Goal: Check status: Verify the current state of an ongoing process or item

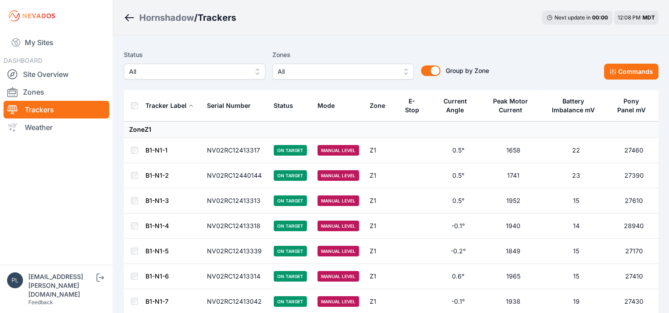
click at [254, 69] on button "All" at bounding box center [195, 72] width 142 height 16
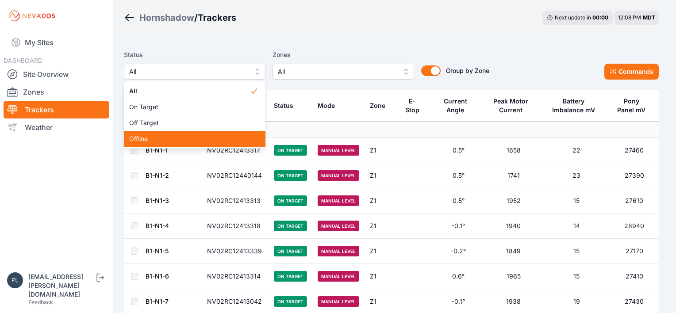
click at [193, 138] on span "Offline" at bounding box center [189, 139] width 120 height 9
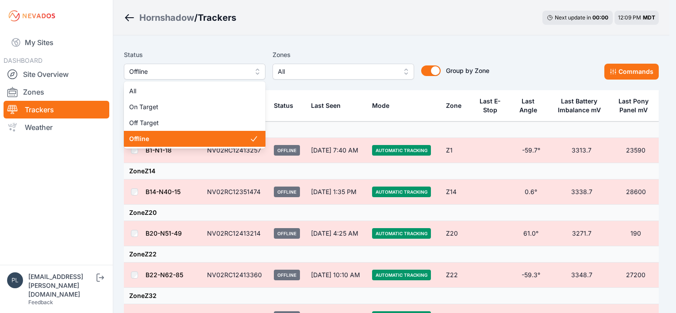
click at [257, 72] on button "Offline" at bounding box center [195, 72] width 142 height 16
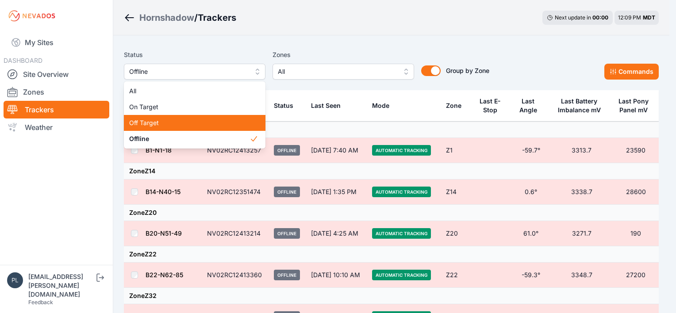
click at [186, 127] on span "Off Target" at bounding box center [189, 123] width 120 height 9
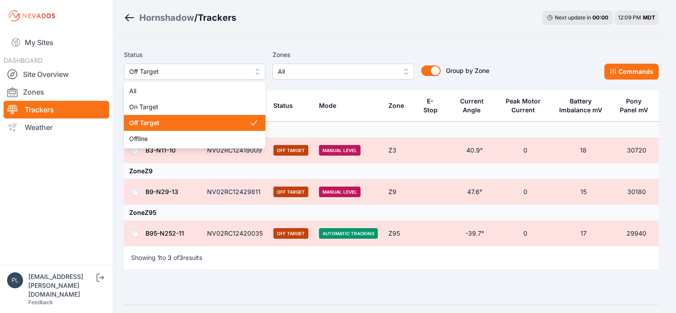
click at [223, 74] on span "Off Target" at bounding box center [188, 71] width 119 height 11
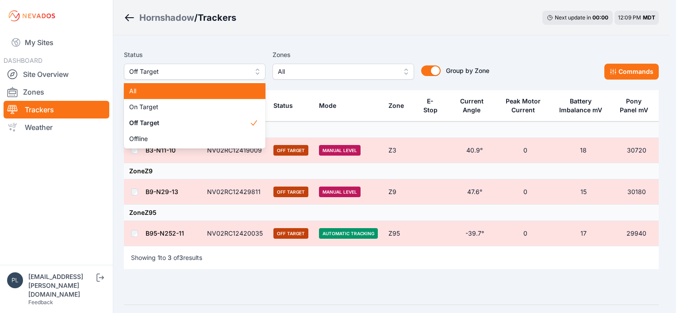
click at [202, 92] on span "All" at bounding box center [189, 91] width 120 height 9
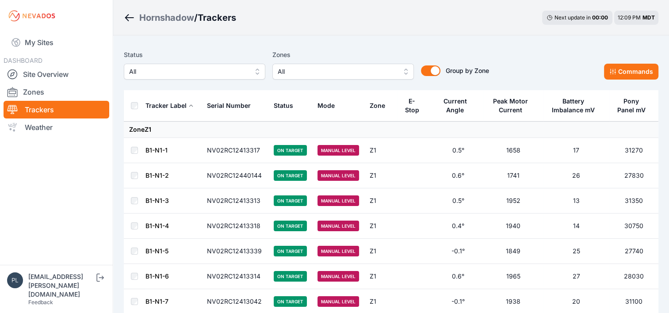
click at [154, 152] on link "B1-N1-1" at bounding box center [157, 150] width 22 height 8
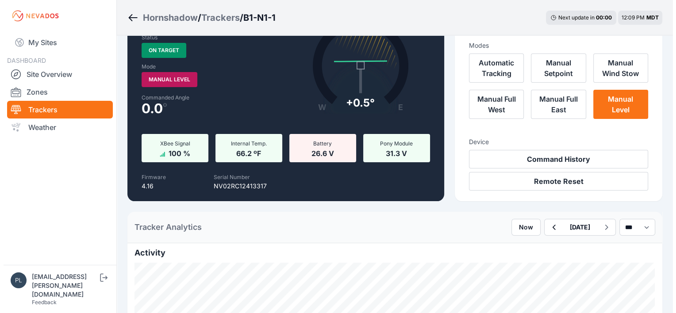
scroll to position [44, 0]
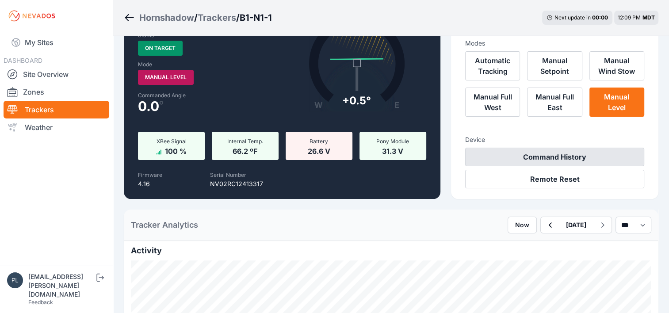
click at [513, 155] on button "Command History" at bounding box center [554, 157] width 179 height 19
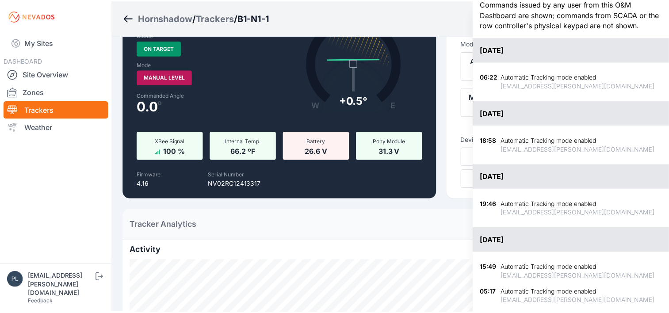
scroll to position [0, 0]
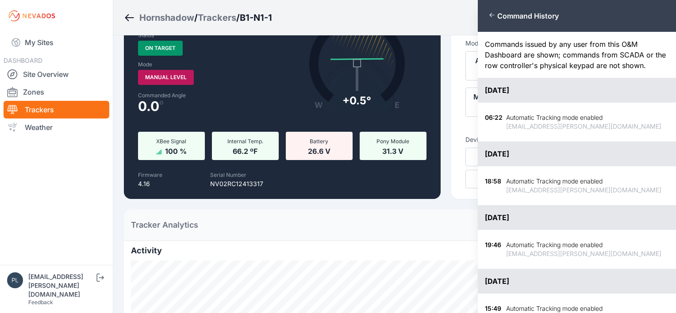
click at [372, 219] on div "Close panel Command History Commands issued by any user from this O&M Dashboard…" at bounding box center [338, 156] width 676 height 313
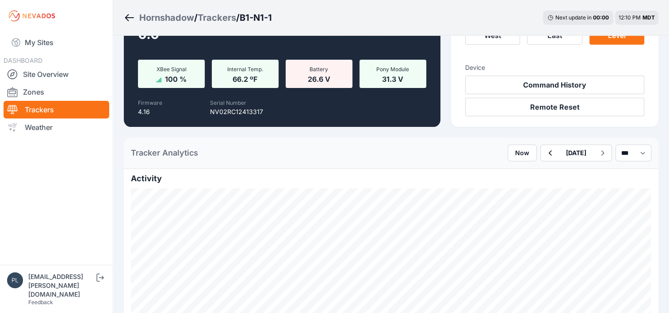
scroll to position [133, 0]
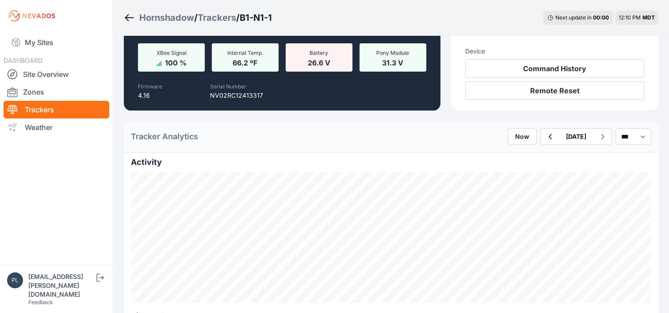
click at [58, 177] on nav "My Sites DASHBOARD Site Overview Zones Trackers Weather" at bounding box center [56, 145] width 113 height 226
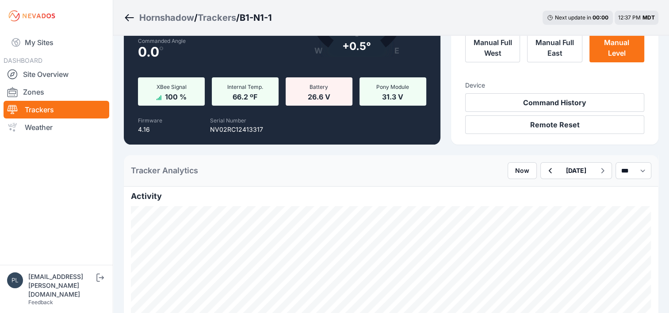
scroll to position [0, 0]
